Goal: Information Seeking & Learning: Learn about a topic

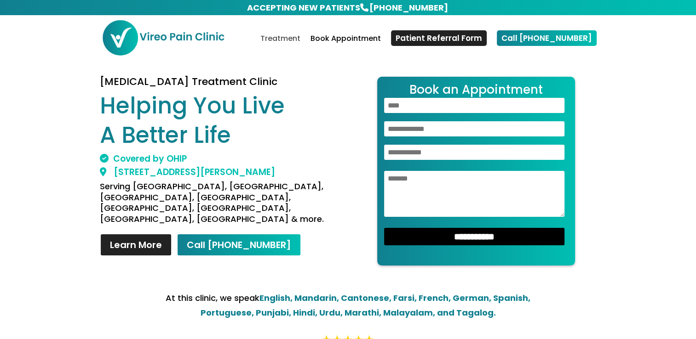
click at [300, 36] on link "Treatment" at bounding box center [280, 46] width 40 height 22
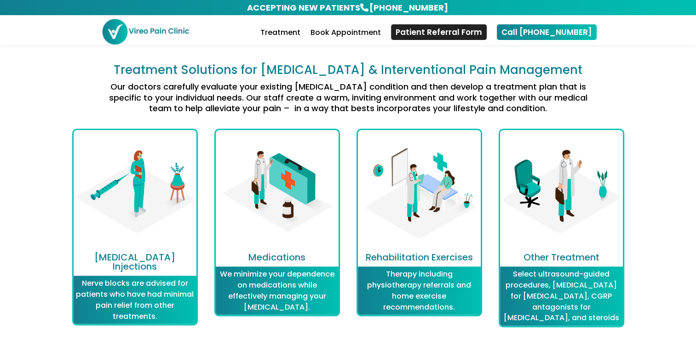
scroll to position [1108, 0]
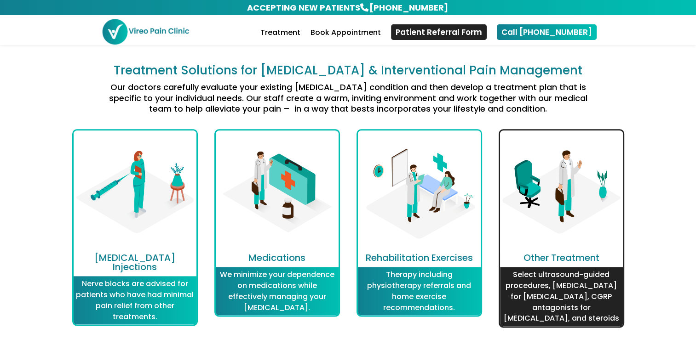
click at [546, 287] on p "Select ultrasound-guided procedures, [MEDICAL_DATA] for [MEDICAL_DATA], CGRP an…" at bounding box center [561, 296] width 118 height 55
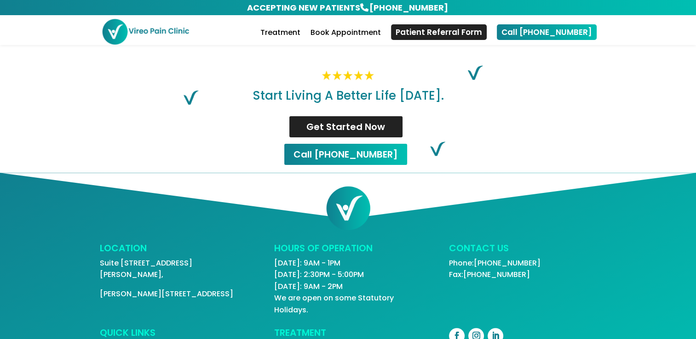
scroll to position [316, 0]
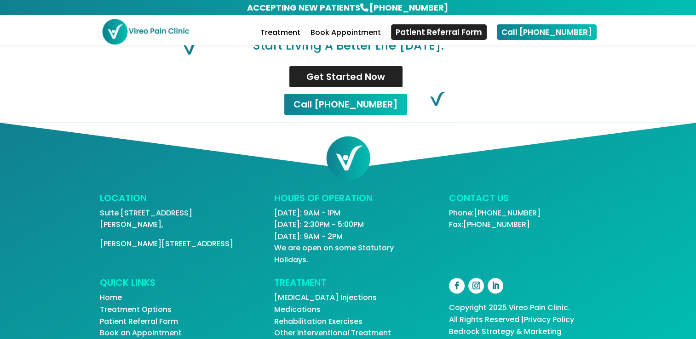
click at [337, 328] on link "Other Interventional Treatment" at bounding box center [332, 333] width 117 height 11
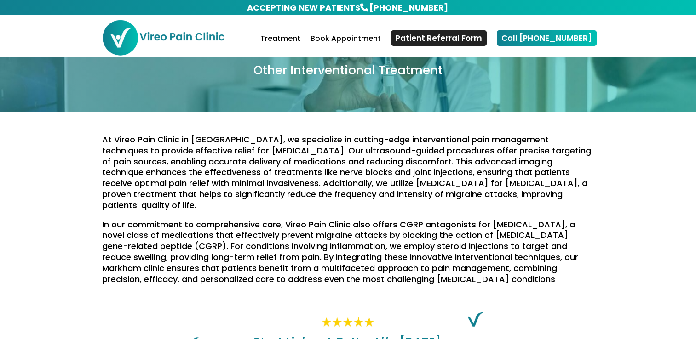
scroll to position [46, 0]
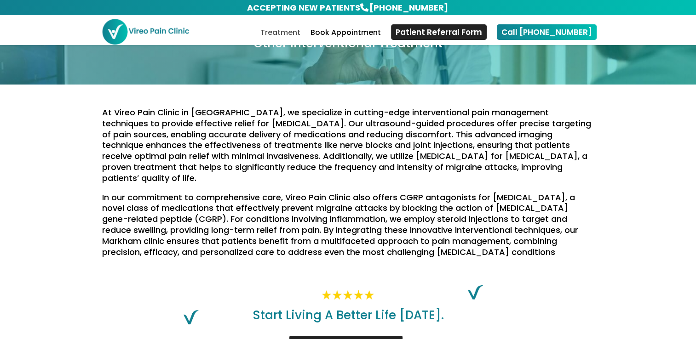
click at [295, 32] on link "Treatment" at bounding box center [280, 37] width 40 height 16
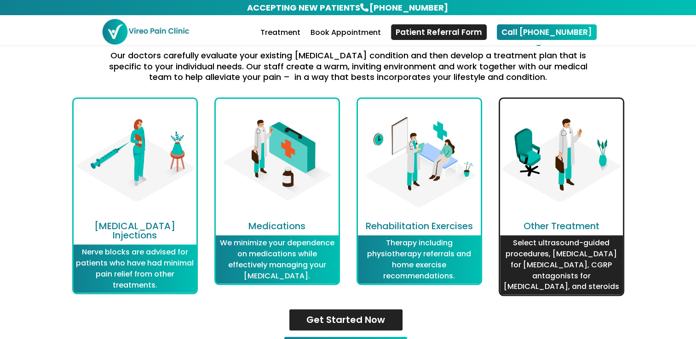
scroll to position [1154, 0]
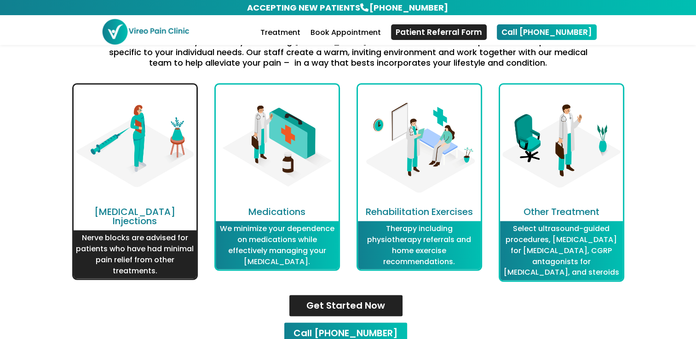
click at [125, 250] on p "Nerve blocks are advised for patients who have had minimal pain relief from oth…" at bounding box center [135, 255] width 118 height 44
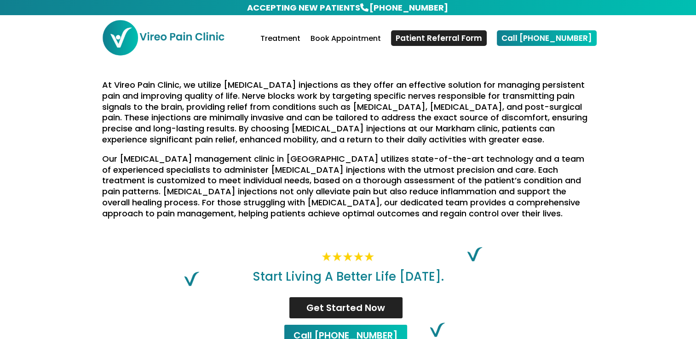
scroll to position [92, 0]
